Goal: Information Seeking & Learning: Find specific fact

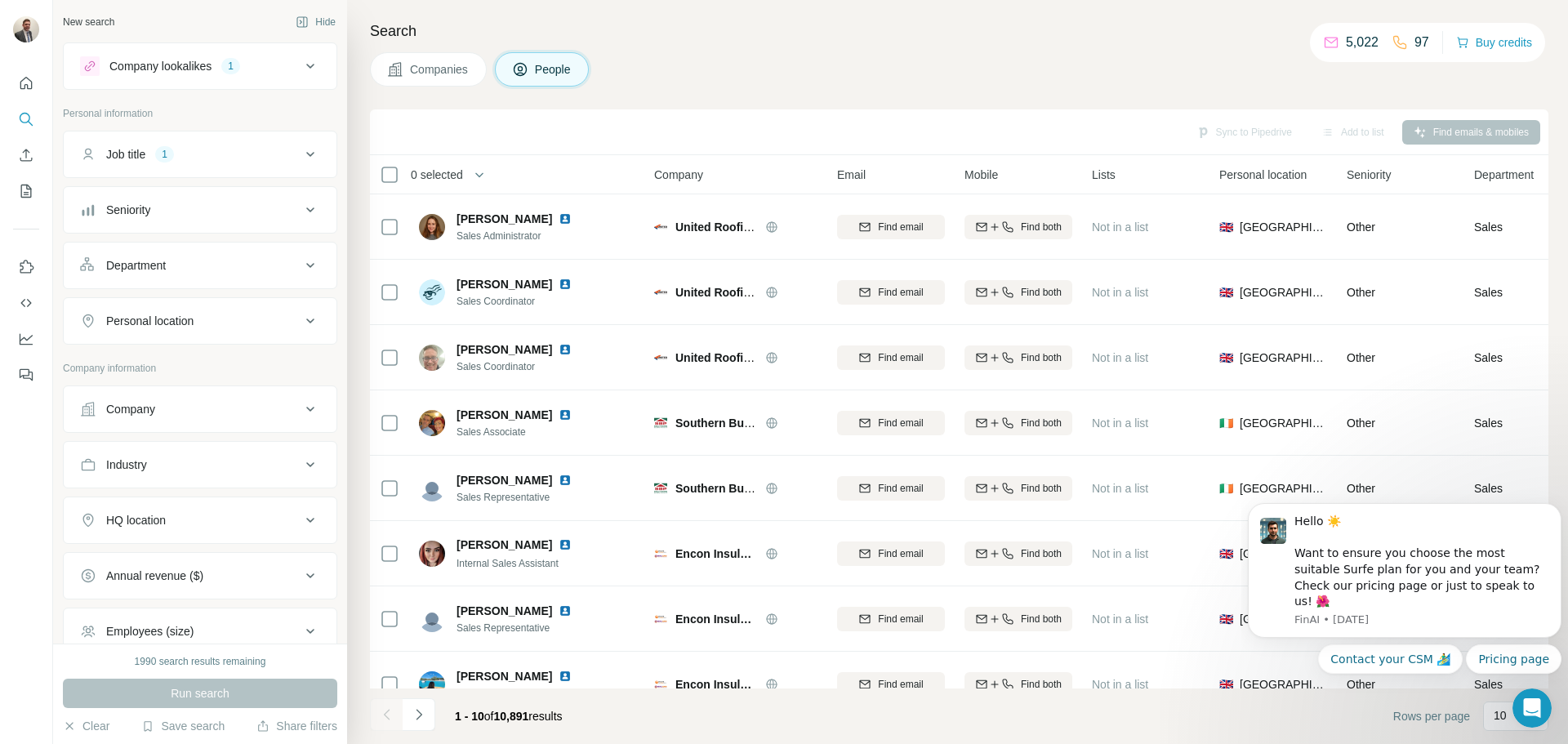
click at [276, 322] on div "Personal location" at bounding box center [190, 321] width 220 height 16
click at [175, 366] on input "text" at bounding box center [200, 361] width 240 height 30
type input "*******"
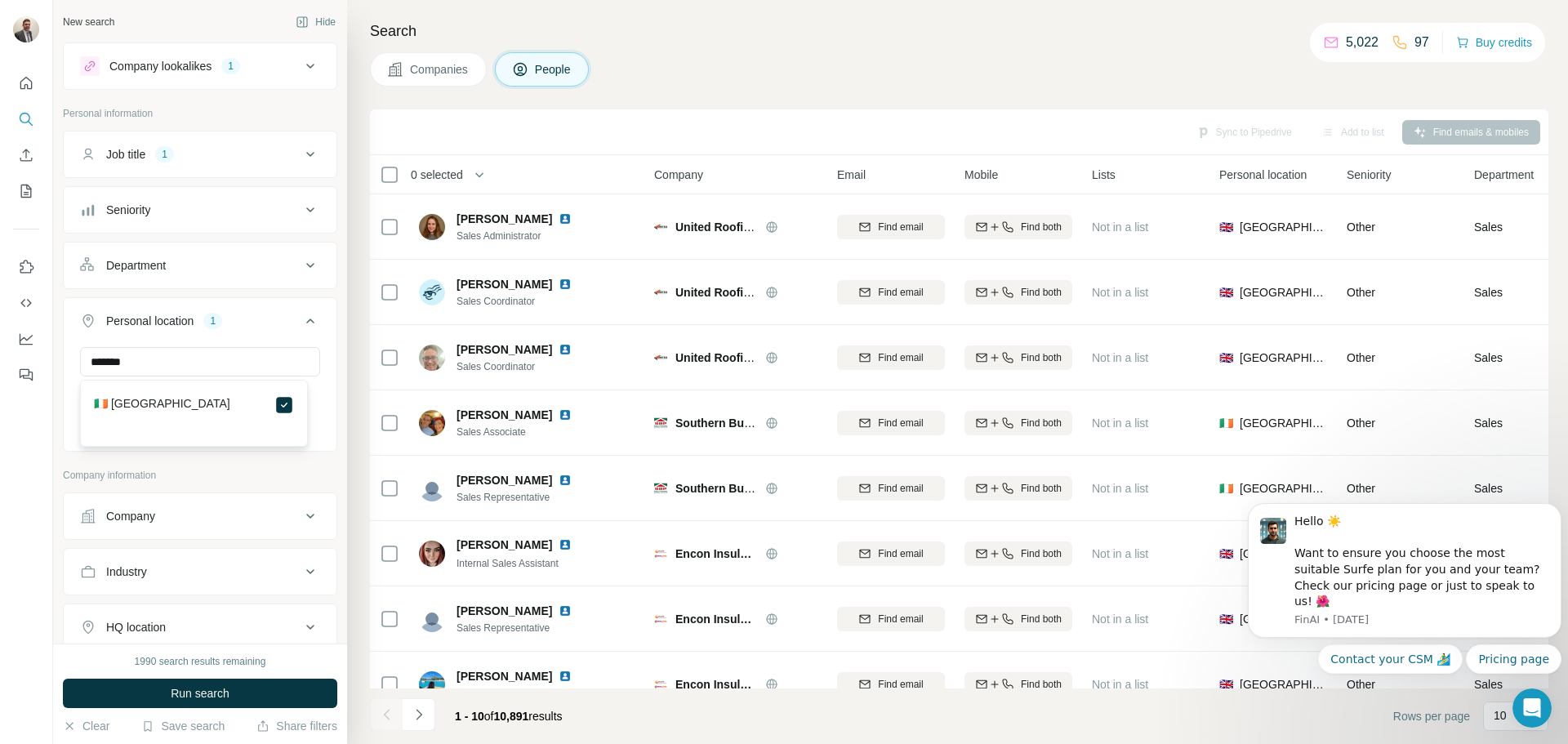
click at [753, 66] on div "Companies People" at bounding box center [959, 69] width 1179 height 34
click at [298, 253] on button "Department" at bounding box center [200, 265] width 273 height 39
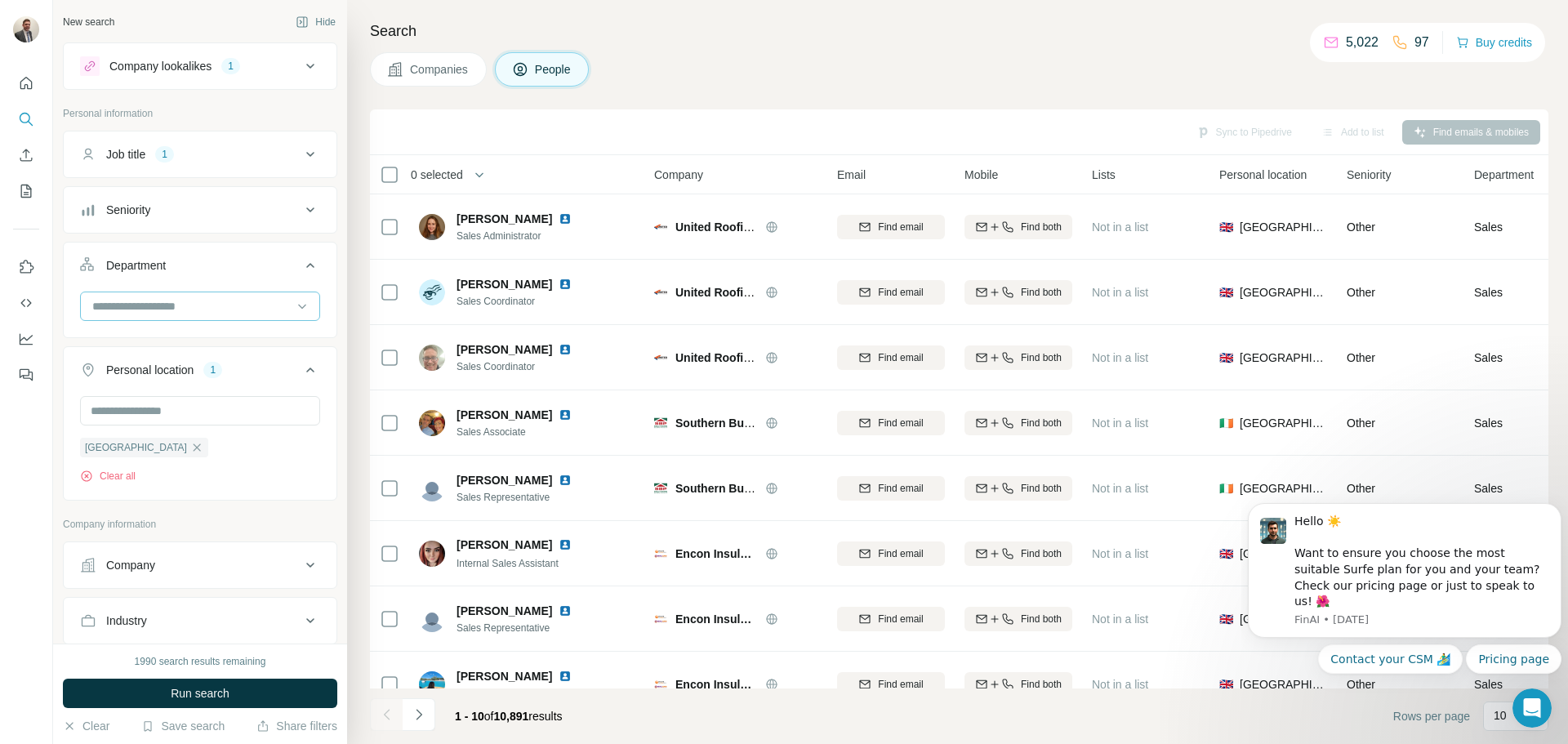
click at [151, 312] on input at bounding box center [191, 306] width 202 height 18
type input "*"
type input "*****"
click at [124, 343] on div "Sales" at bounding box center [193, 343] width 200 height 16
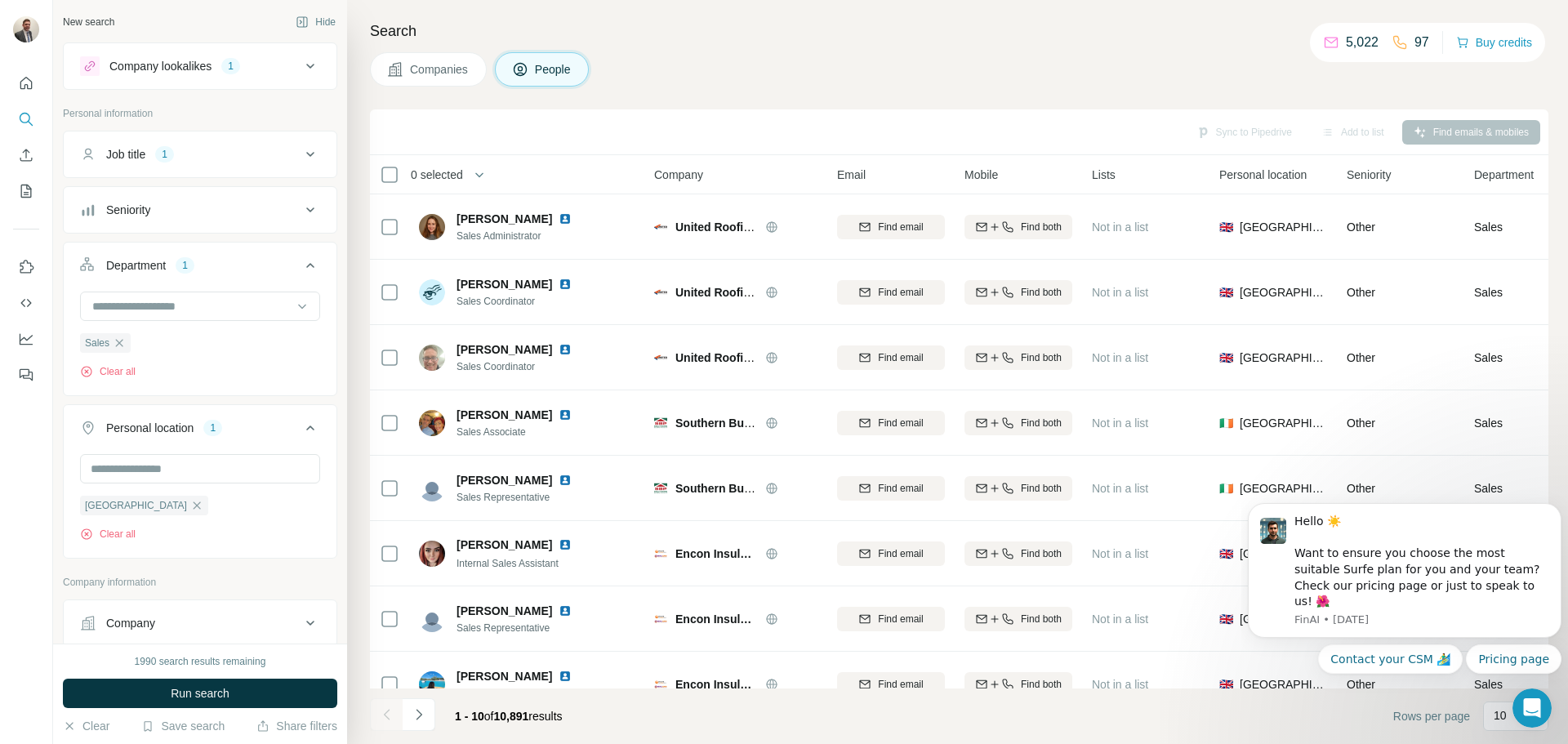
drag, startPoint x: 211, startPoint y: 687, endPoint x: 192, endPoint y: 564, distance: 124.5
click at [192, 564] on div "New search Hide Company lookalikes 1 Personal information Job title 1 Seniority…" at bounding box center [200, 372] width 294 height 744
click at [213, 687] on span "Run search" at bounding box center [200, 693] width 59 height 16
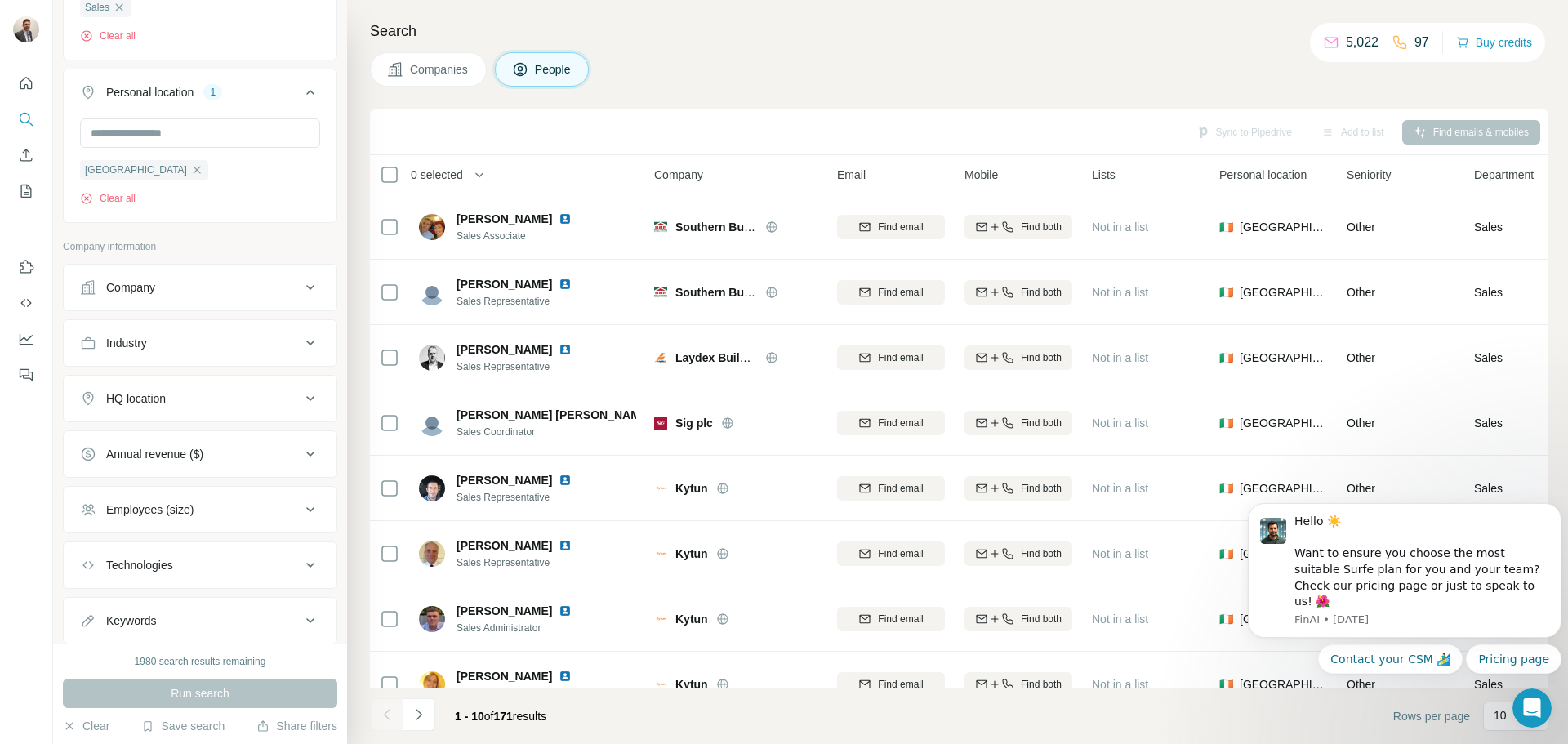
scroll to position [383, 0]
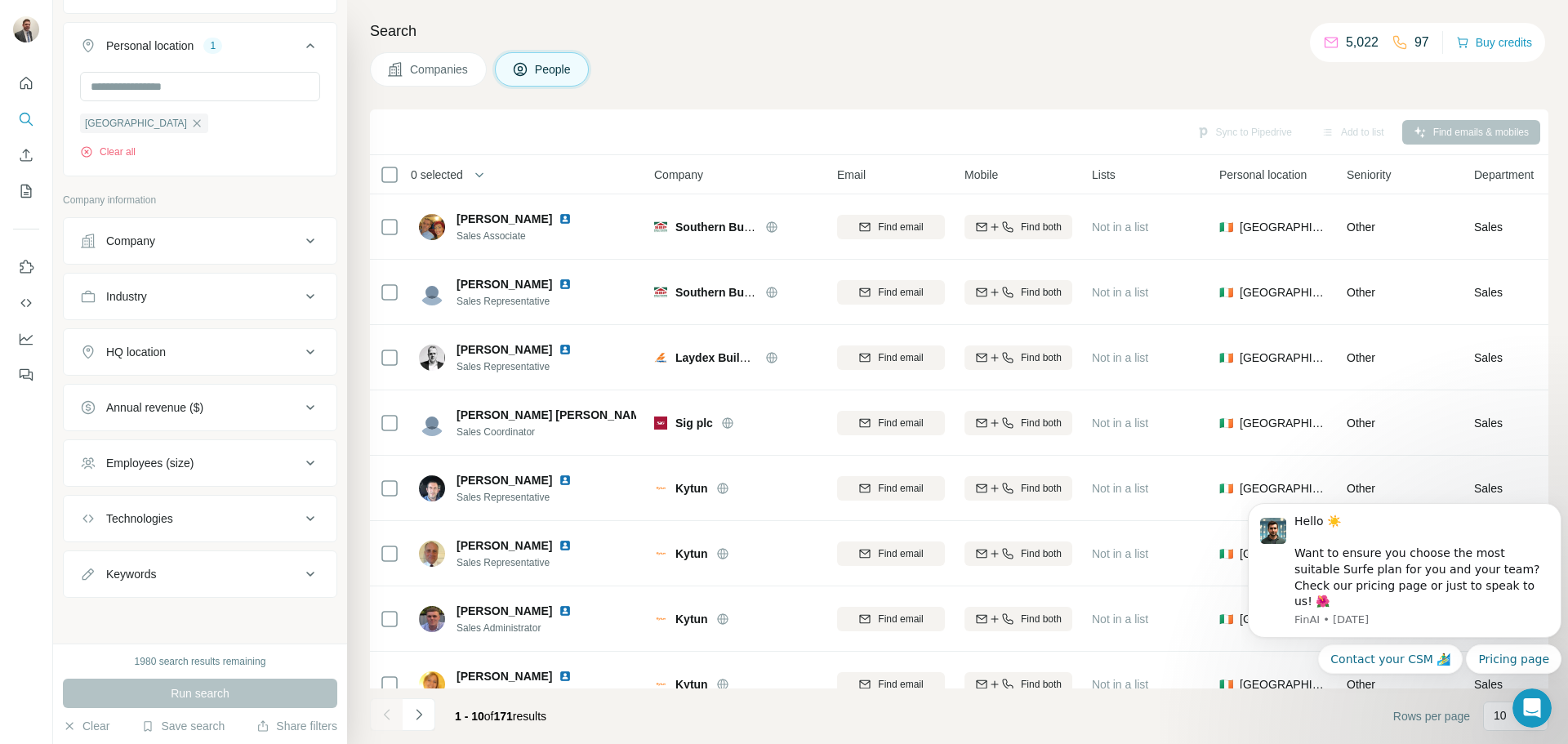
click at [283, 298] on div "Industry" at bounding box center [190, 296] width 220 height 16
click at [276, 338] on input at bounding box center [191, 335] width 202 height 18
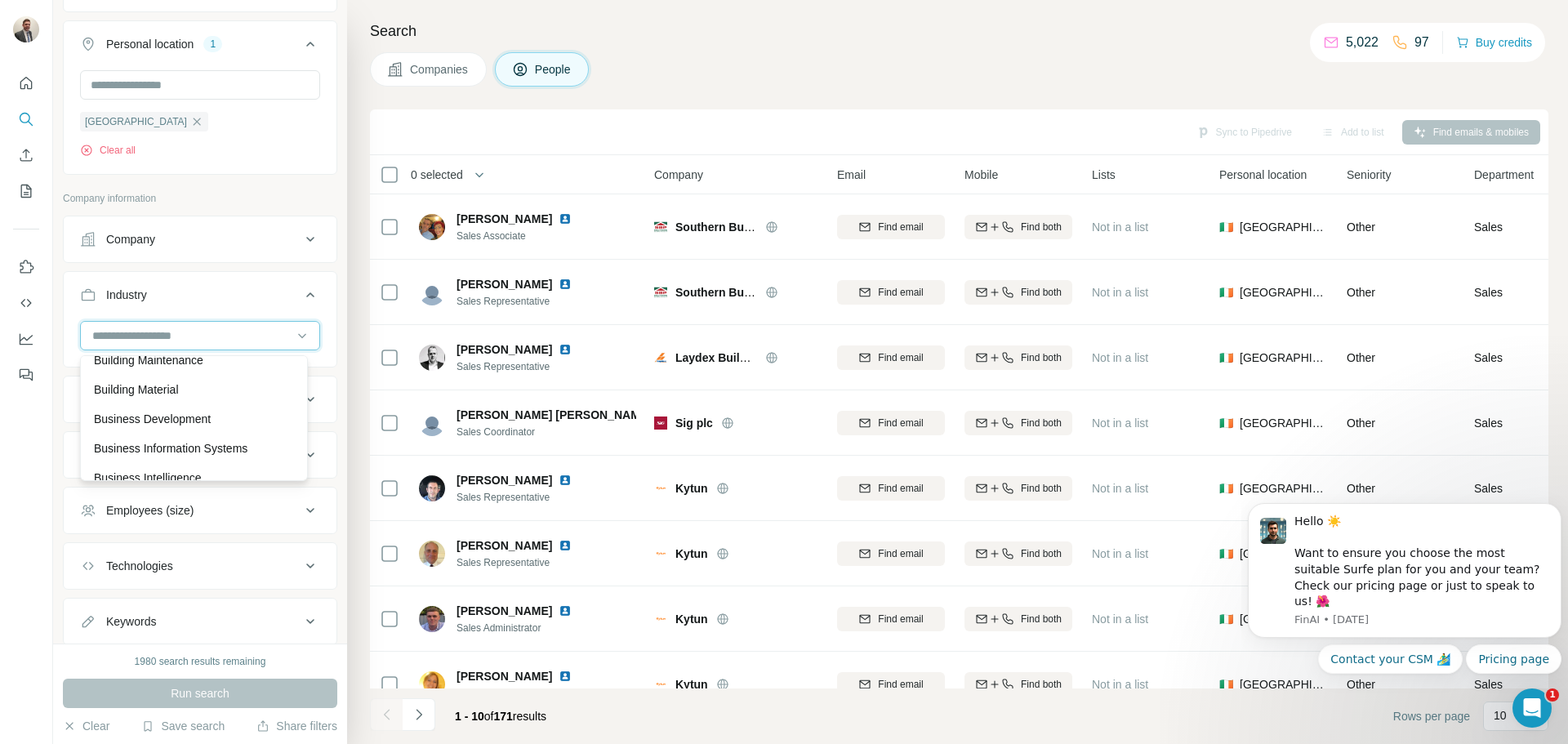
scroll to position [1898, 0]
click at [174, 395] on p "Building Material" at bounding box center [136, 387] width 85 height 16
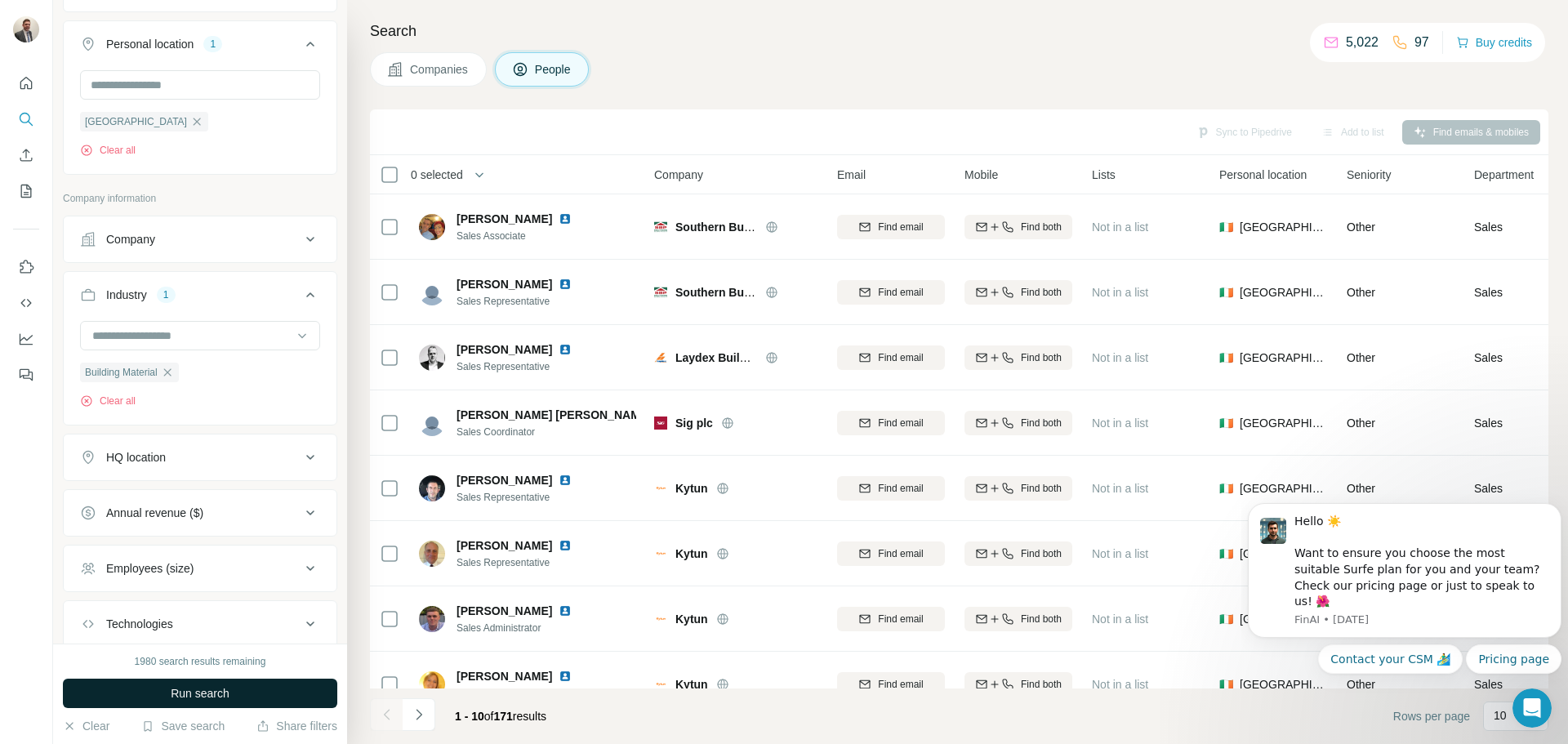
click at [190, 690] on span "Run search" at bounding box center [200, 693] width 59 height 16
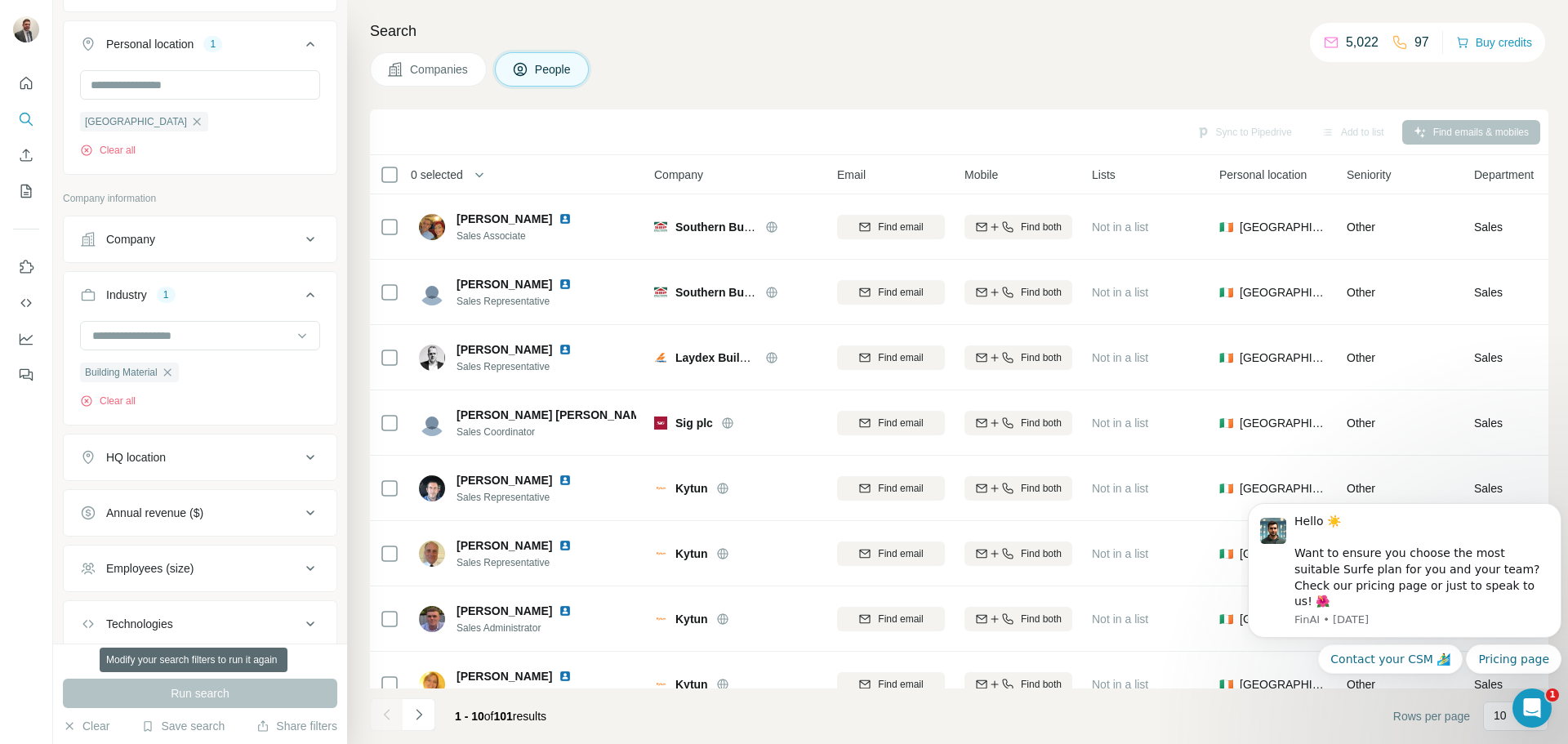
click at [190, 690] on div "Run search" at bounding box center [200, 693] width 275 height 30
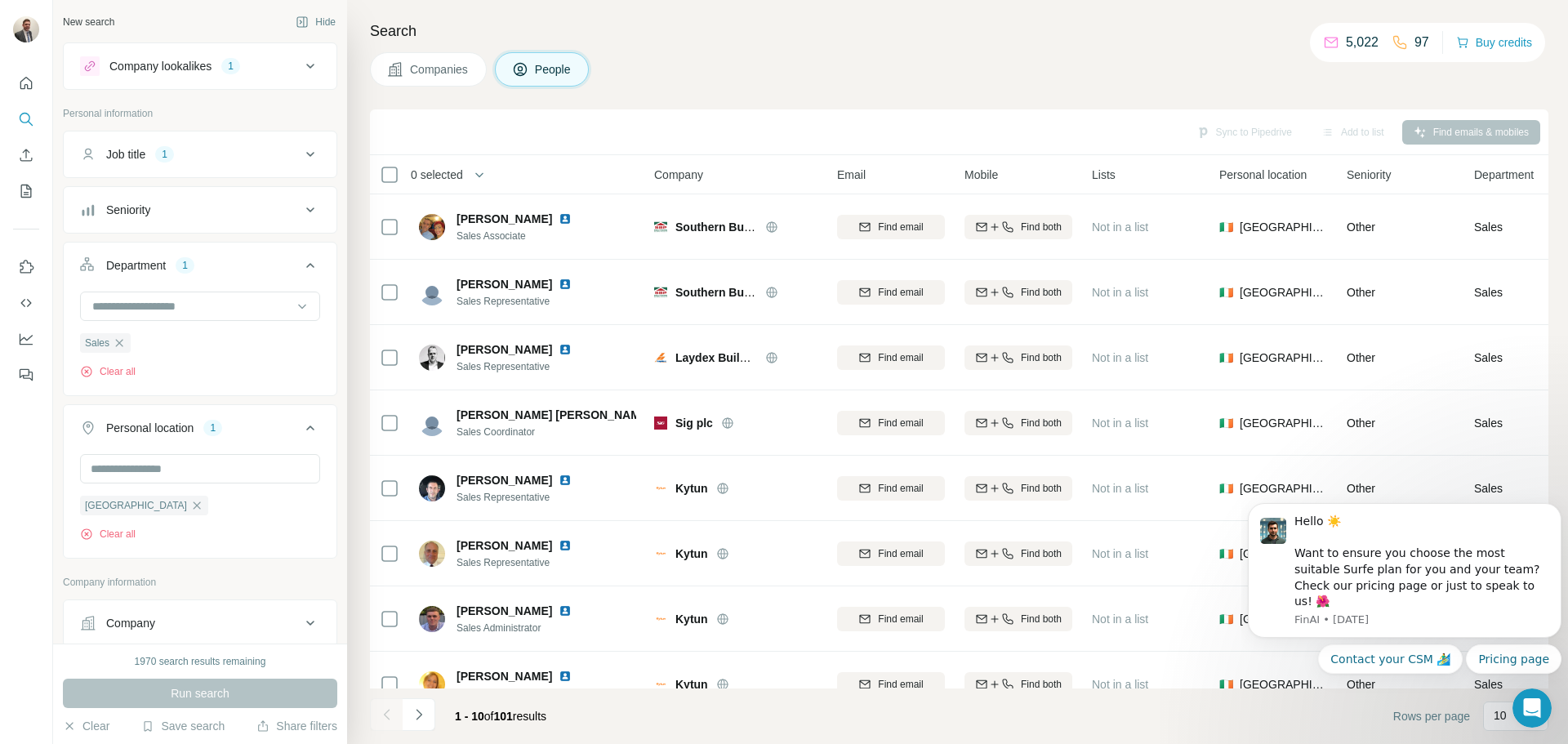
click at [300, 150] on icon at bounding box center [310, 154] width 20 height 20
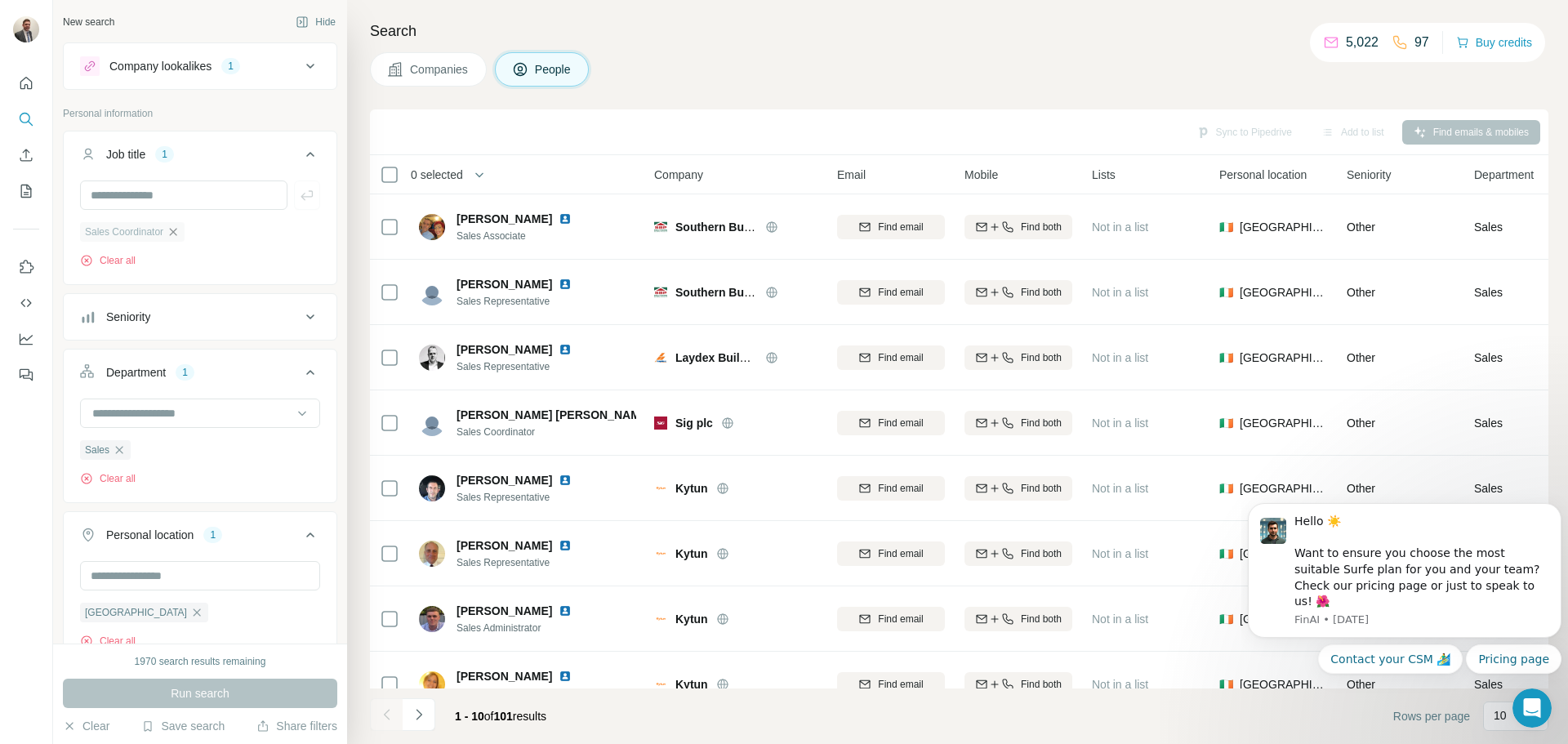
click at [179, 233] on icon "button" at bounding box center [173, 231] width 13 height 13
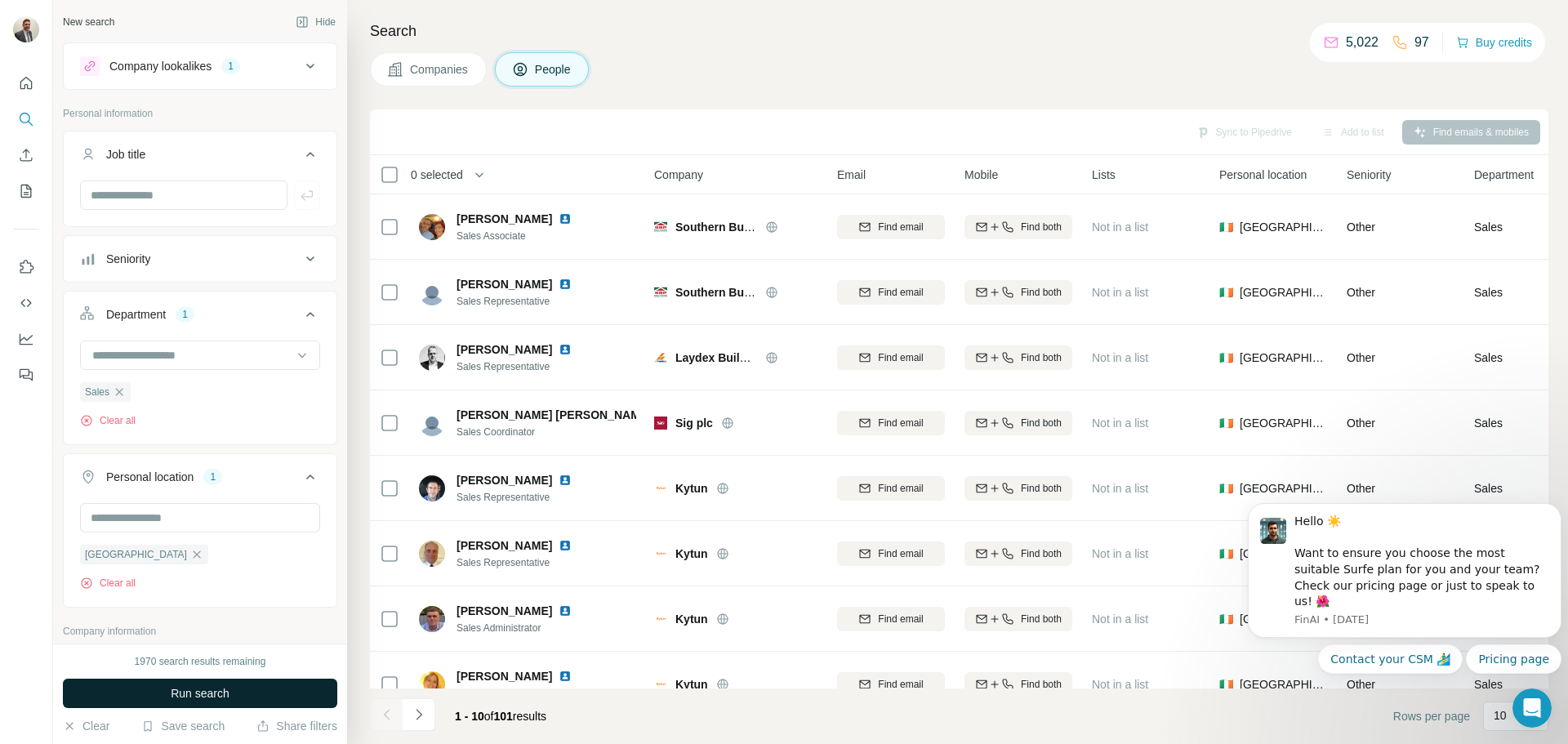
click at [171, 694] on span "Run search" at bounding box center [200, 693] width 59 height 16
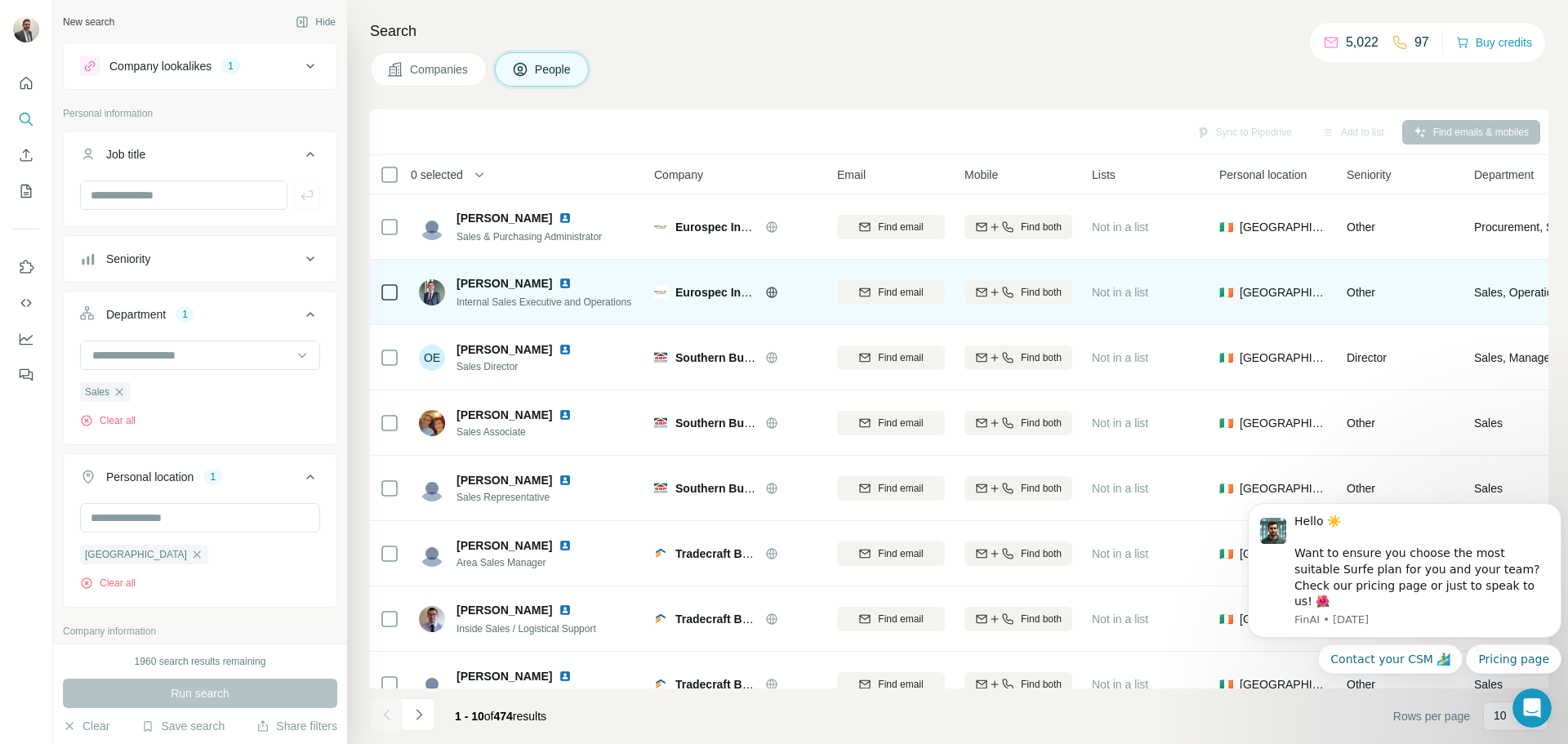
click at [811, 290] on div at bounding box center [791, 292] width 52 height 13
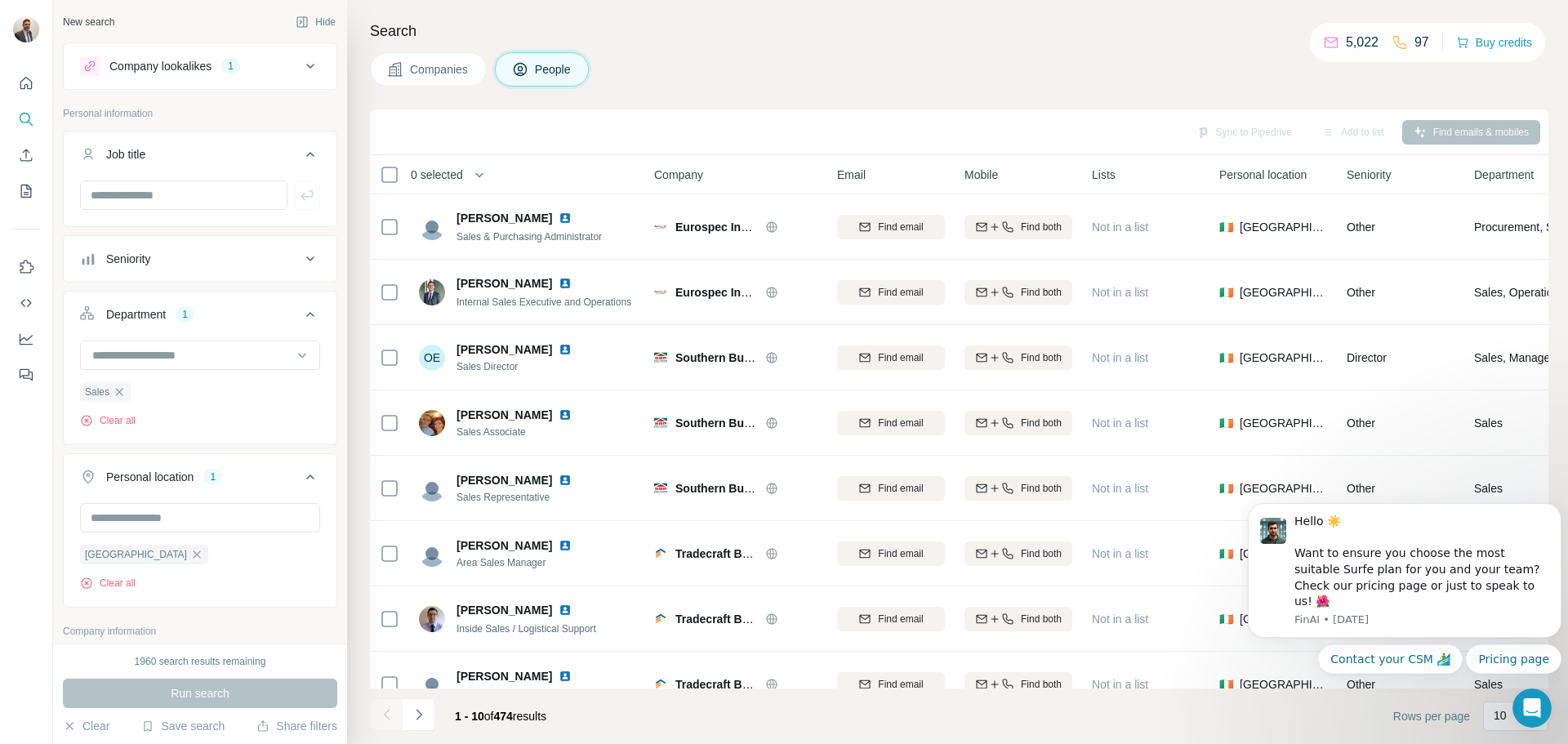
click at [284, 266] on div "Seniority" at bounding box center [190, 258] width 220 height 16
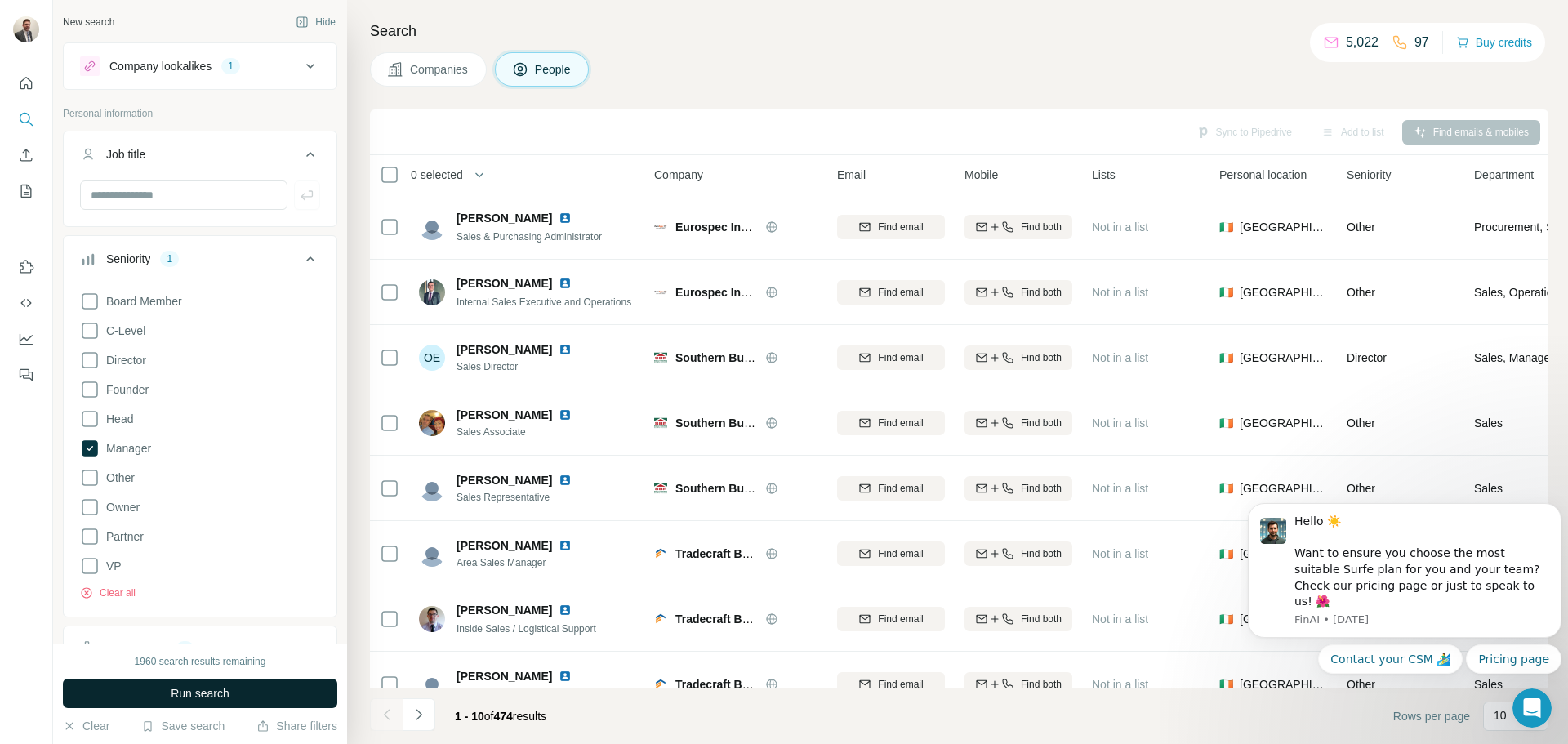
click at [195, 685] on span "Run search" at bounding box center [200, 693] width 59 height 16
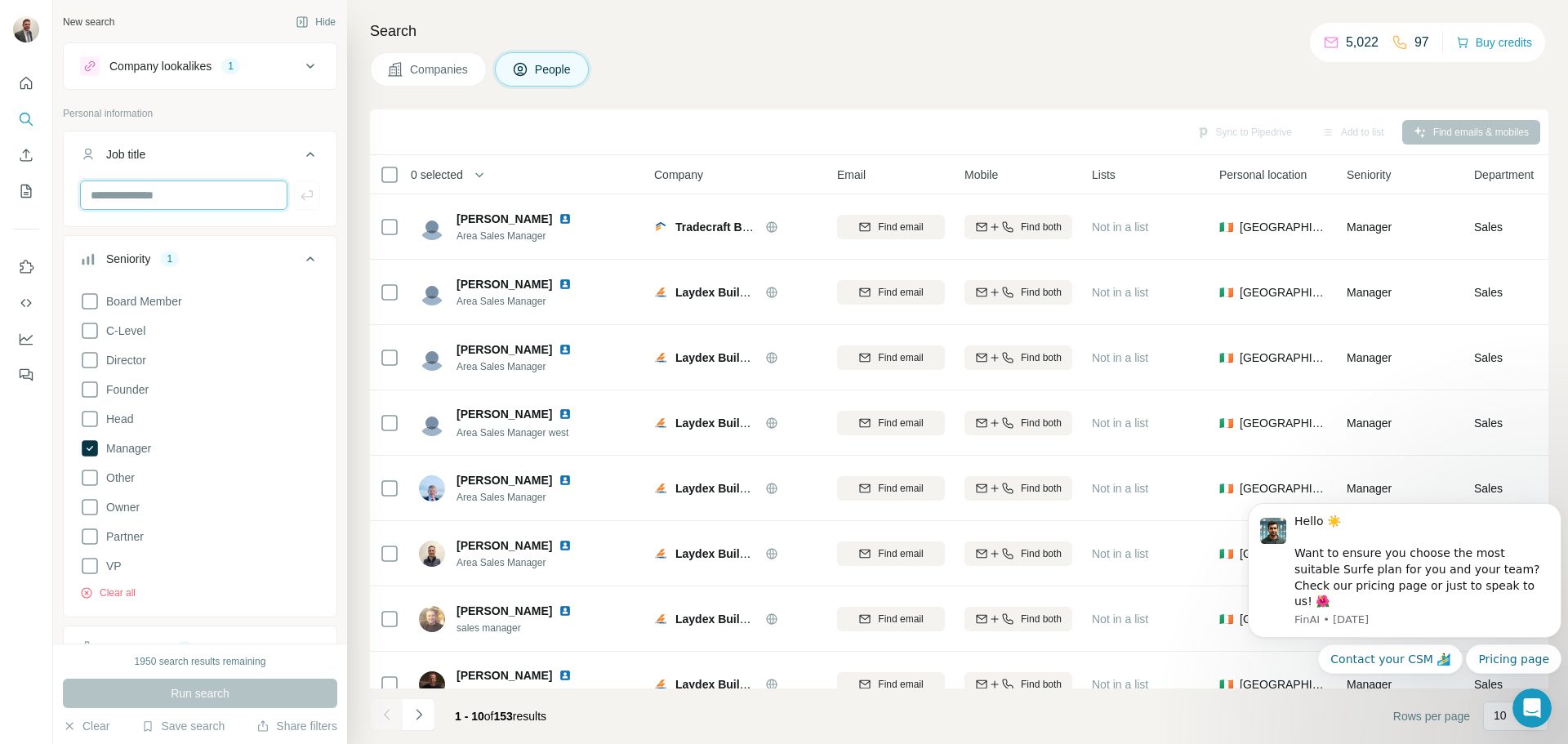
click at [195, 193] on input "text" at bounding box center [184, 195] width 207 height 30
type input "*"
type input "***"
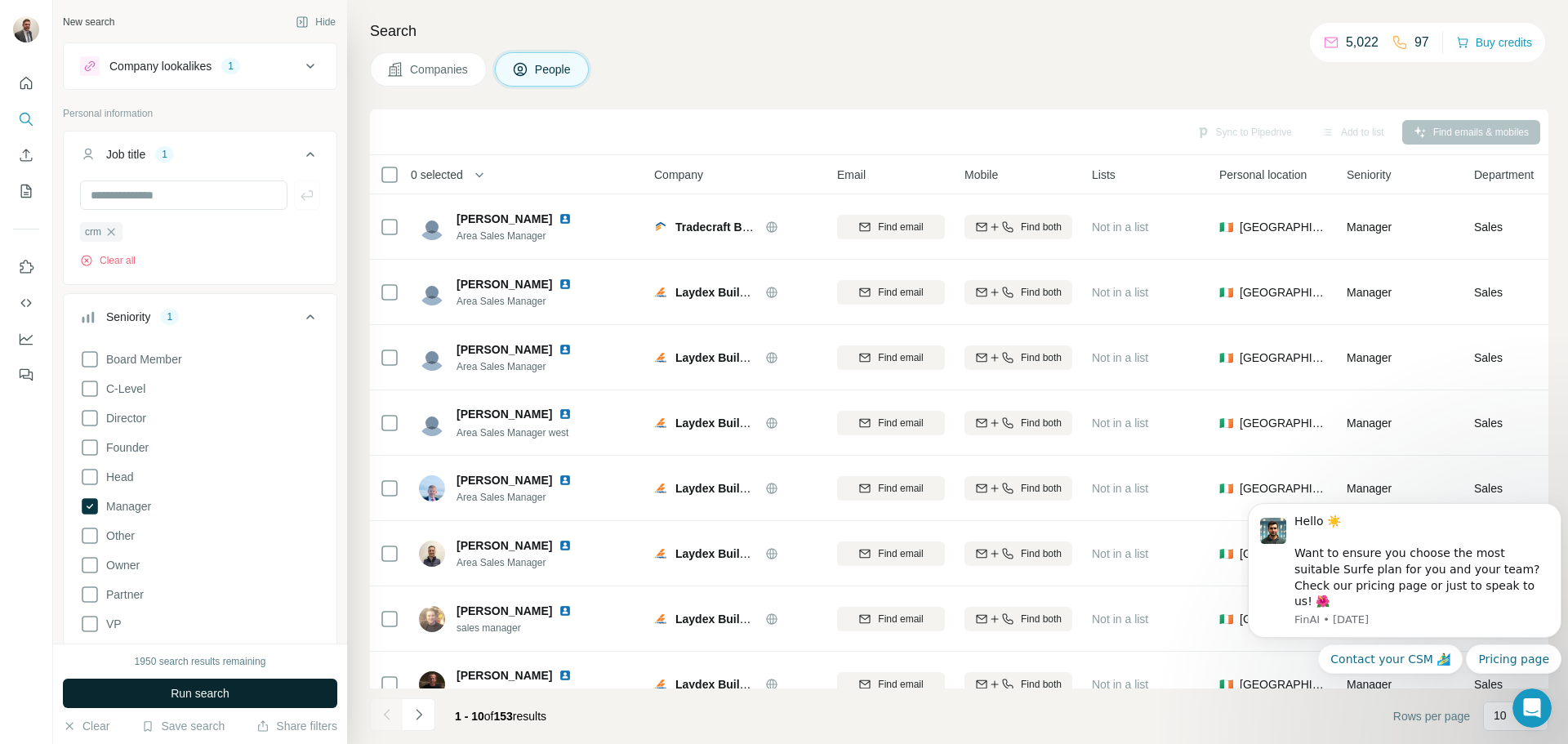
click at [211, 685] on span "Run search" at bounding box center [200, 693] width 59 height 16
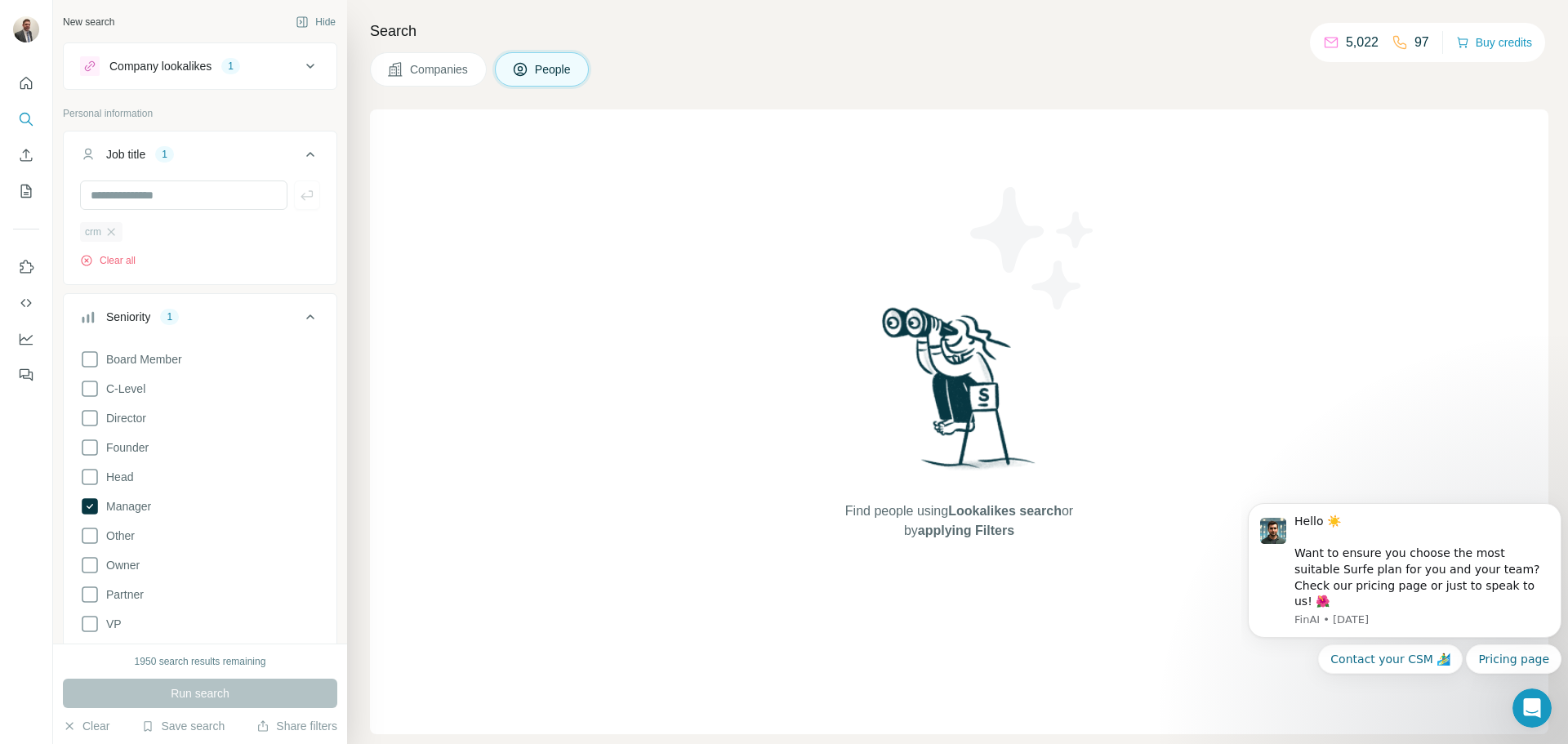
click at [119, 235] on div "crm" at bounding box center [101, 231] width 43 height 20
click at [113, 225] on div "crm" at bounding box center [101, 231] width 43 height 20
click at [128, 186] on input "text" at bounding box center [184, 195] width 207 height 30
type input "**********"
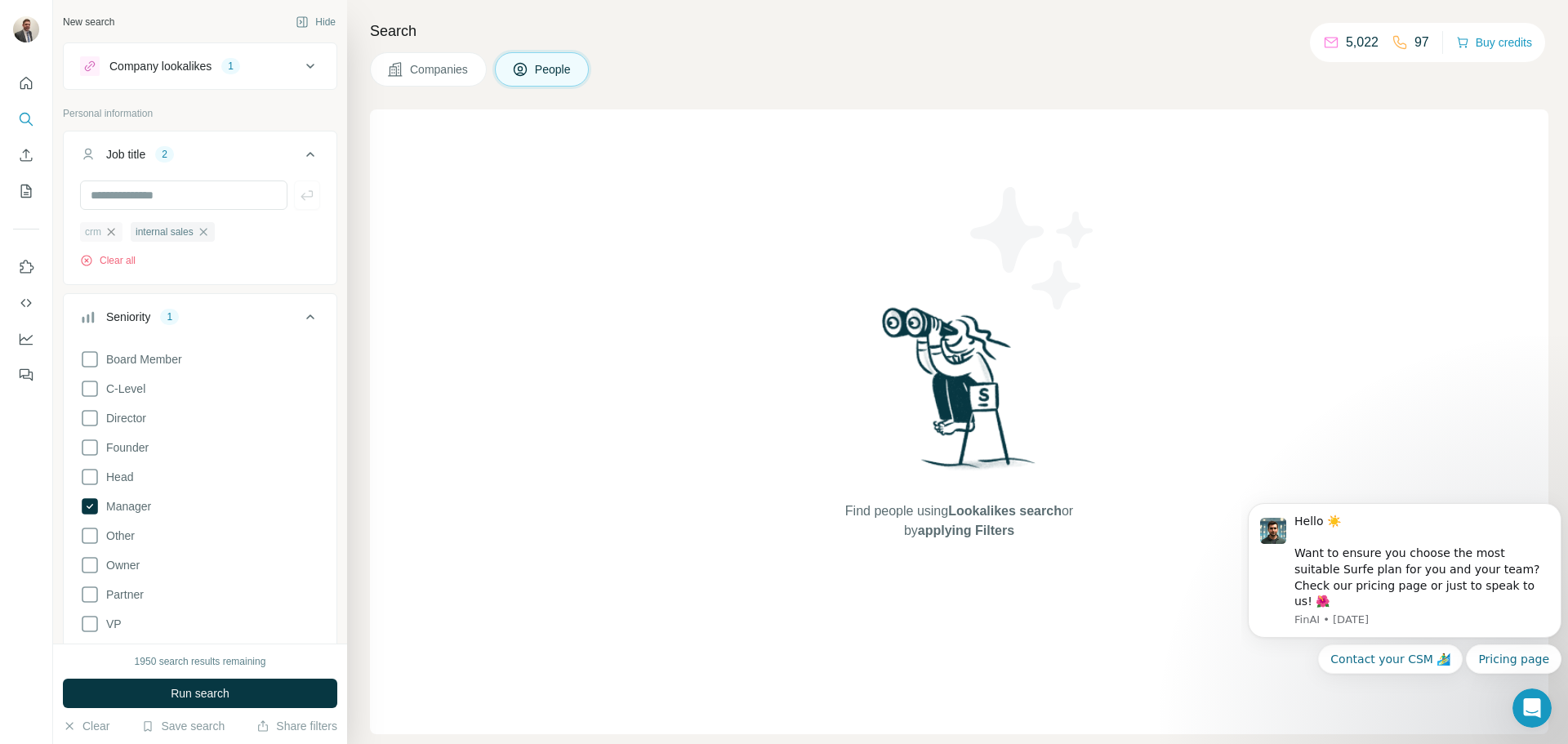
click at [116, 229] on icon "button" at bounding box center [111, 231] width 13 height 13
drag, startPoint x: 162, startPoint y: 686, endPoint x: 151, endPoint y: 682, distance: 11.7
click at [151, 682] on button "Run search" at bounding box center [200, 693] width 275 height 30
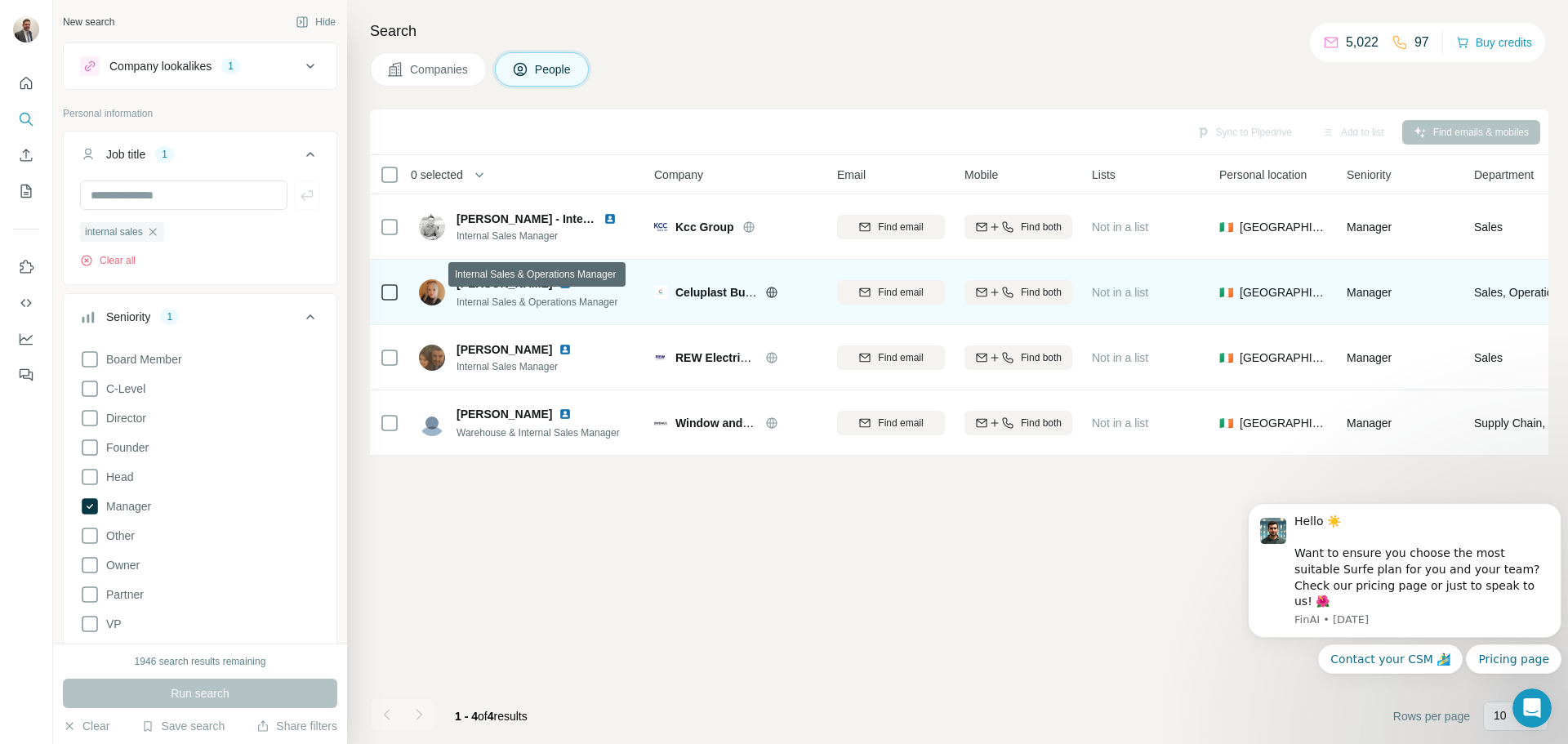
drag, startPoint x: 474, startPoint y: 292, endPoint x: 422, endPoint y: 281, distance: 53.2
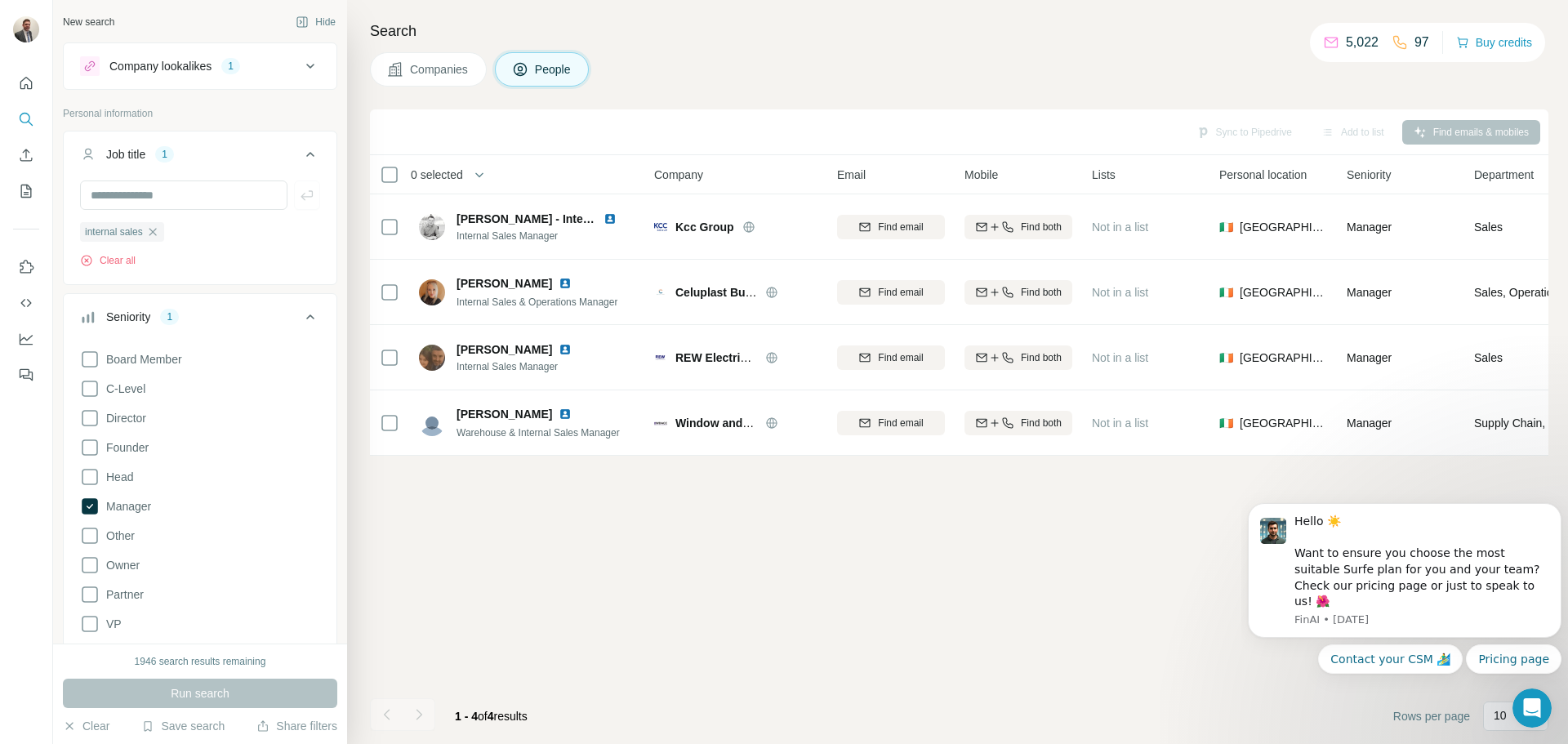
drag, startPoint x: 422, startPoint y: 281, endPoint x: 909, endPoint y: 493, distance: 531.1
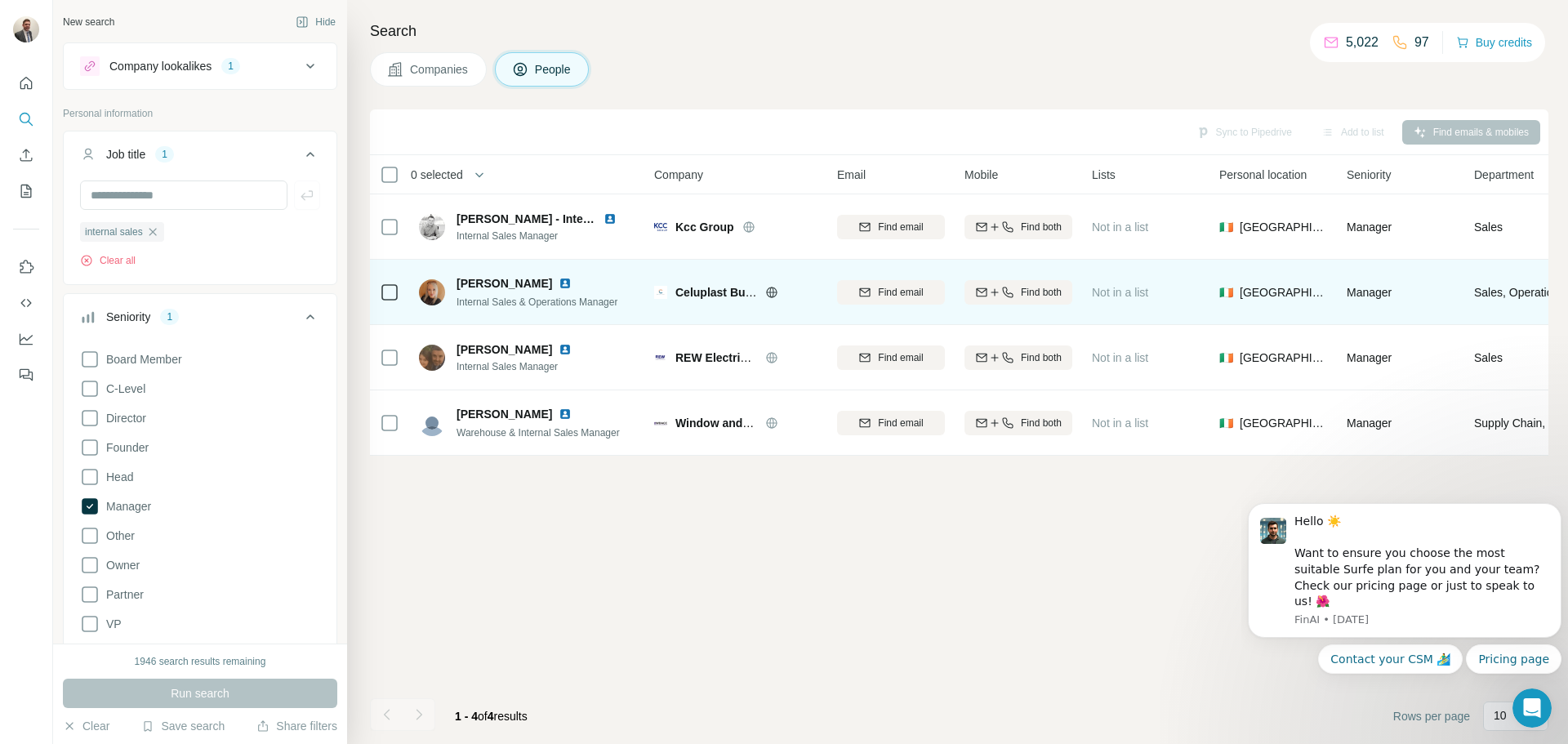
drag, startPoint x: 909, startPoint y: 493, endPoint x: 1477, endPoint y: 304, distance: 598.6
click at [1477, 304] on div "Sales, Operations" at bounding box center [1555, 292] width 163 height 45
click at [1468, 302] on td "Sales, Operations" at bounding box center [1555, 292] width 183 height 65
click at [559, 279] on img at bounding box center [565, 283] width 13 height 13
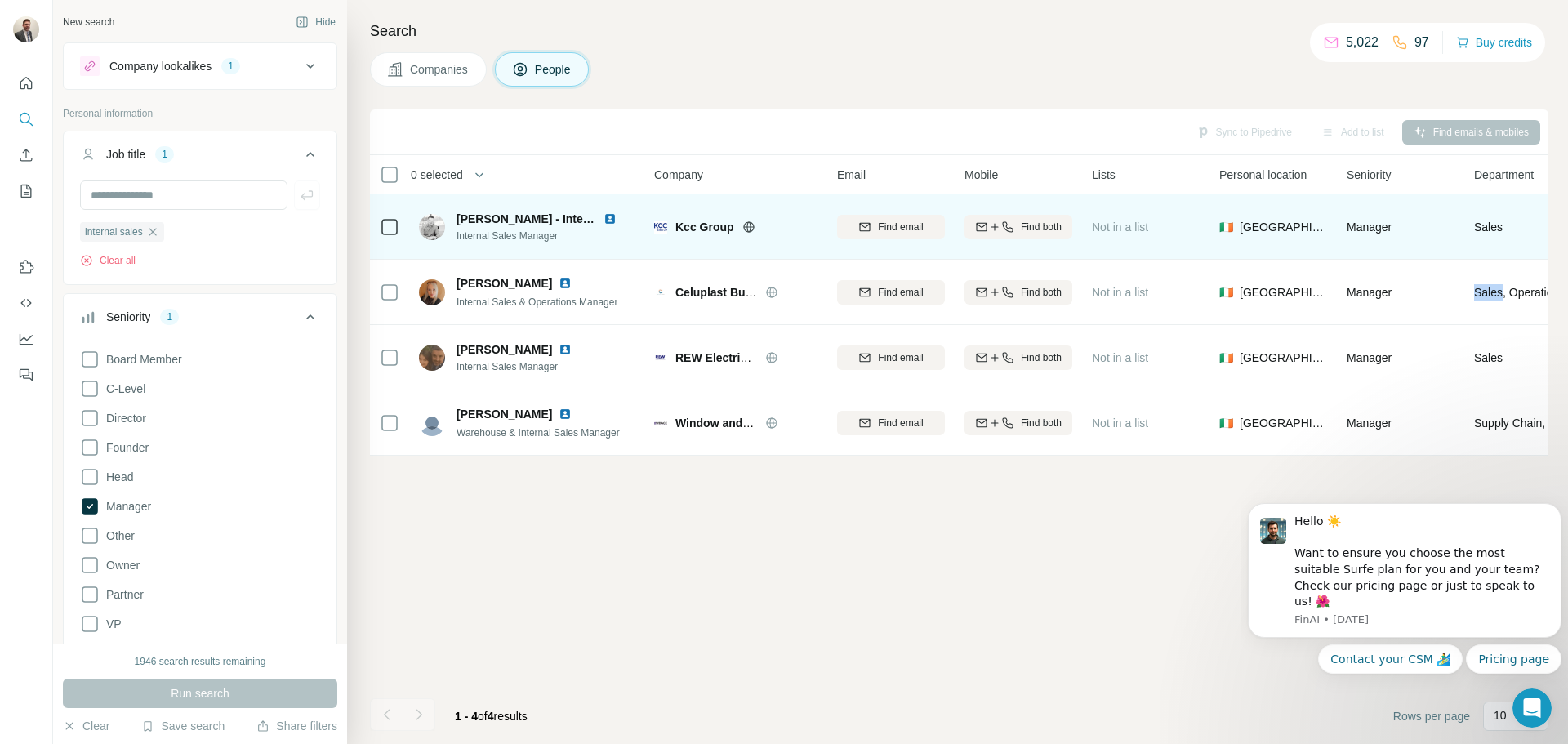
click at [611, 216] on img at bounding box center [610, 219] width 13 height 13
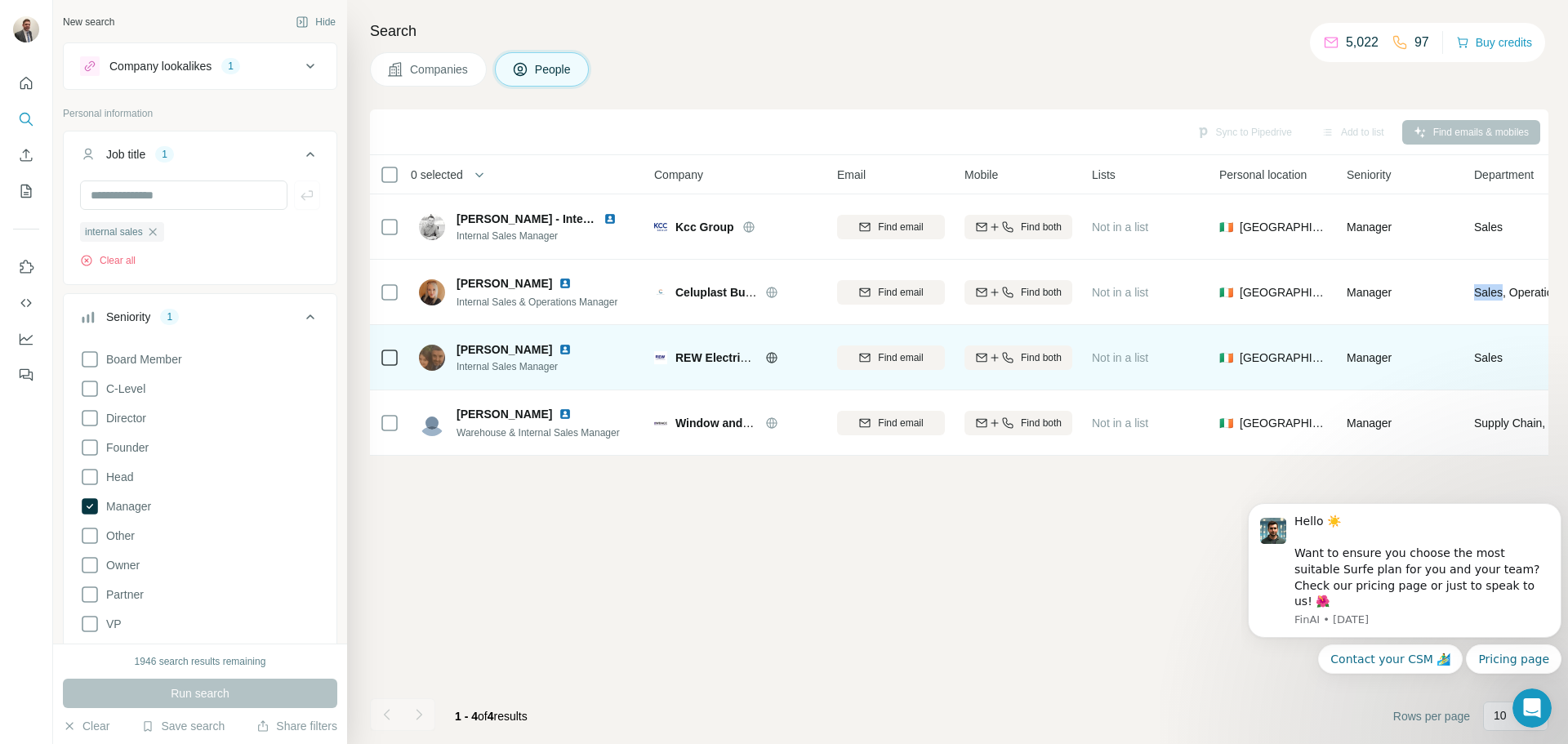
click at [559, 349] on img at bounding box center [565, 349] width 13 height 13
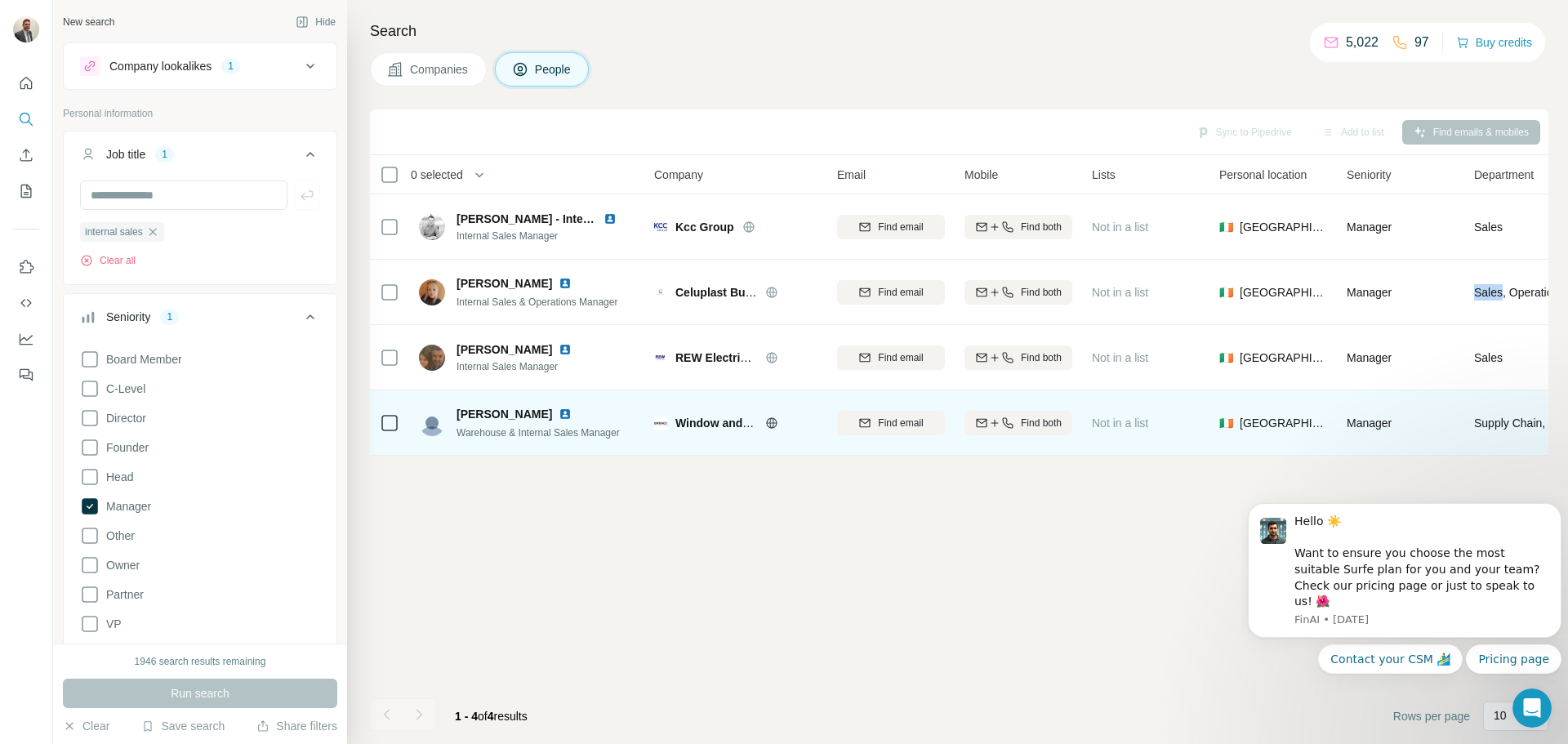
click at [559, 415] on img at bounding box center [565, 413] width 13 height 13
